Goal: Task Accomplishment & Management: Manage account settings

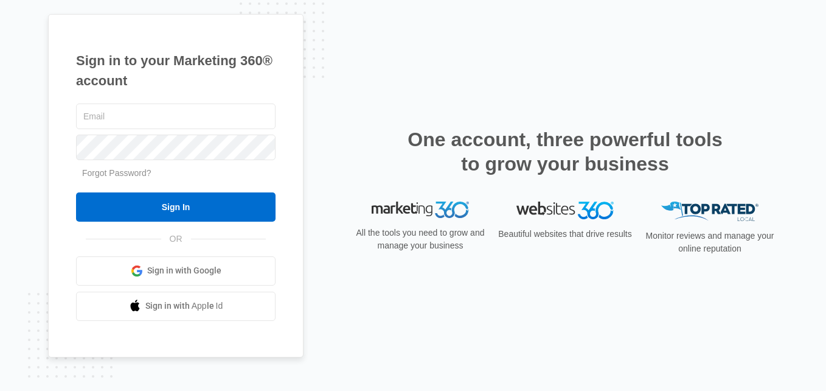
type input "[PERSON_NAME][EMAIL_ADDRESS][DOMAIN_NAME]"
click at [132, 202] on input "Sign In" at bounding box center [176, 206] width 200 height 29
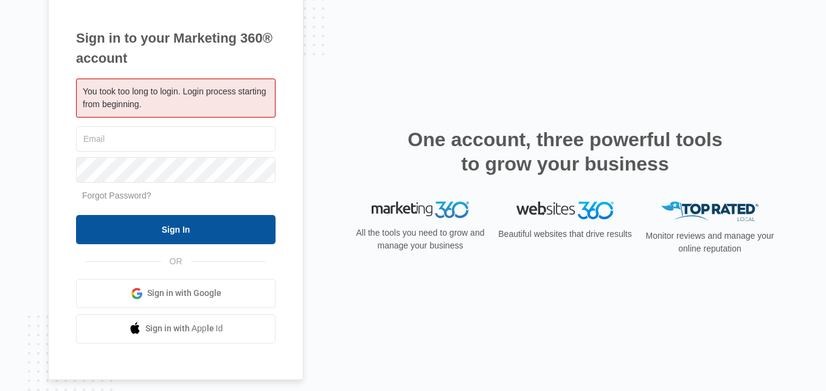
type input "ashleyh@skycareaba.com"
click at [176, 231] on input "Sign In" at bounding box center [176, 229] width 200 height 29
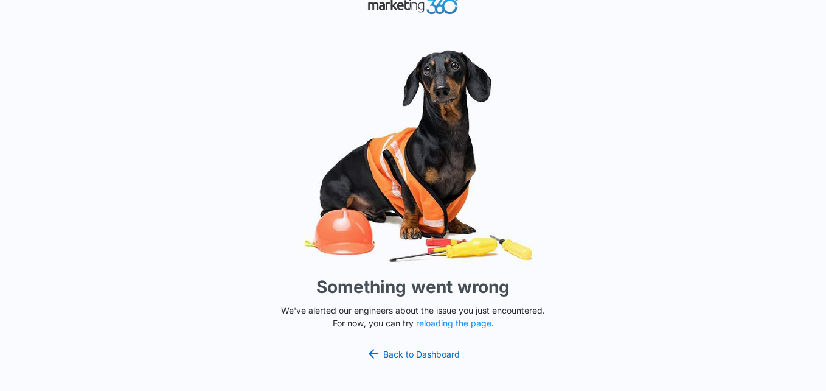
click at [418, 228] on img at bounding box center [413, 156] width 365 height 227
click at [462, 322] on button "reloading the page" at bounding box center [453, 323] width 75 height 10
click at [796, 161] on div "Something went wrong We've alerted our engineers about the issue you just encou…" at bounding box center [413, 195] width 826 height 391
click at [386, 352] on link "Back to Dashboard" at bounding box center [413, 353] width 94 height 15
